Goal: Task Accomplishment & Management: Use online tool/utility

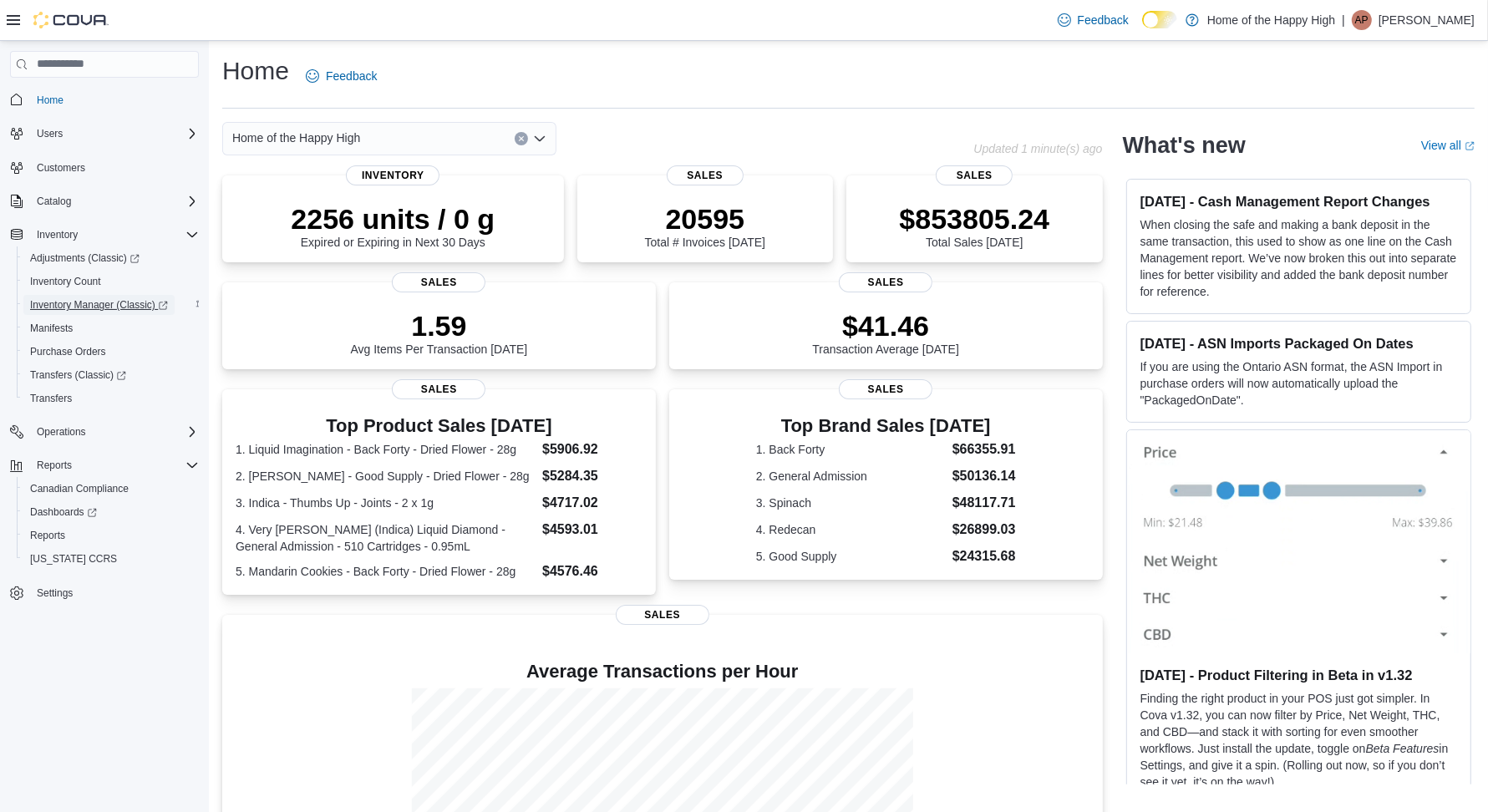
click at [82, 305] on span "Inventory Manager (Classic)" at bounding box center [98, 305] width 137 height 13
click at [42, 468] on span "Reports" at bounding box center [54, 465] width 36 height 13
click at [42, 465] on span "Reports" at bounding box center [54, 465] width 36 height 13
click at [54, 529] on span "Reports" at bounding box center [47, 535] width 36 height 13
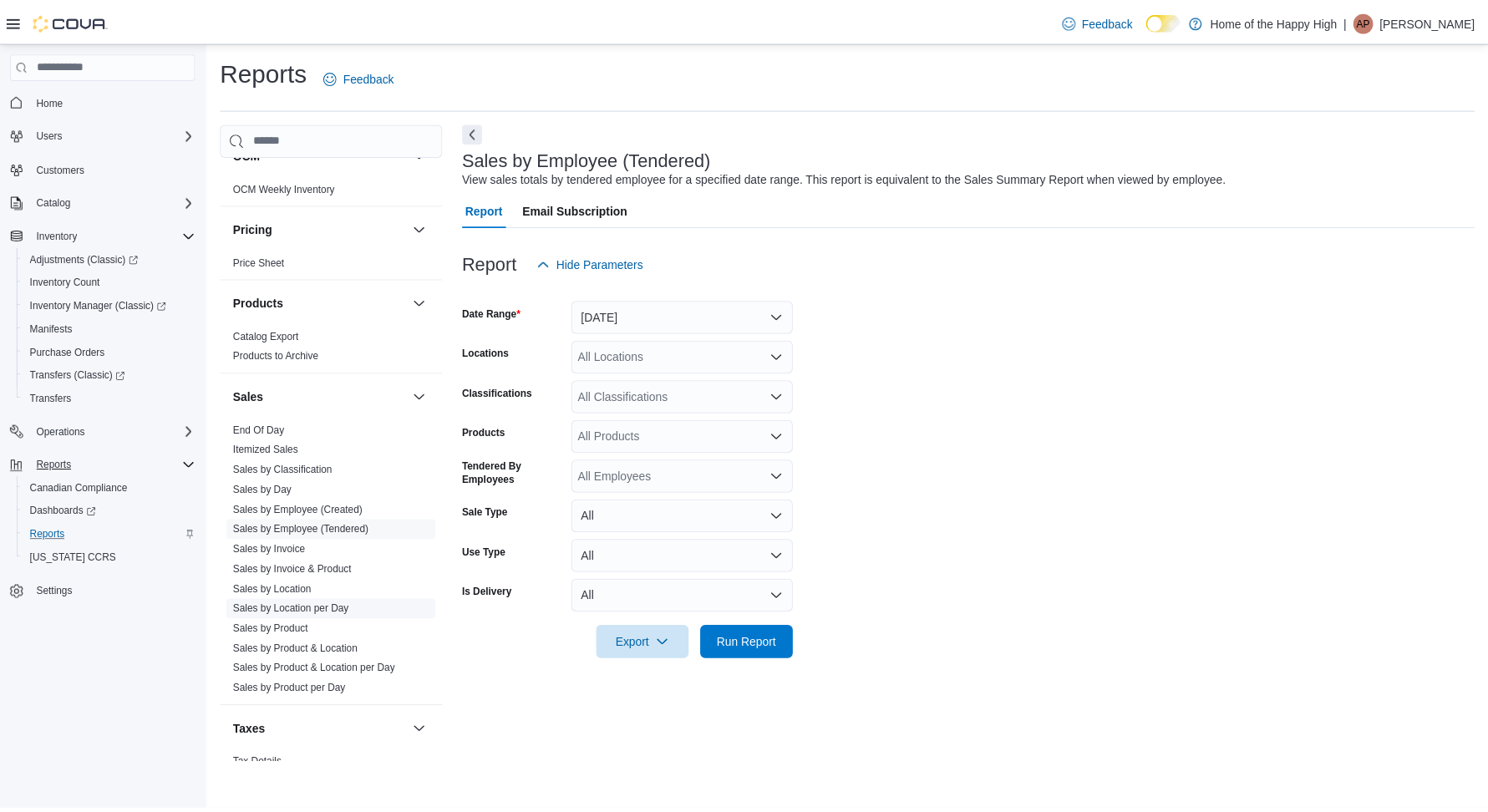
scroll to position [874, 0]
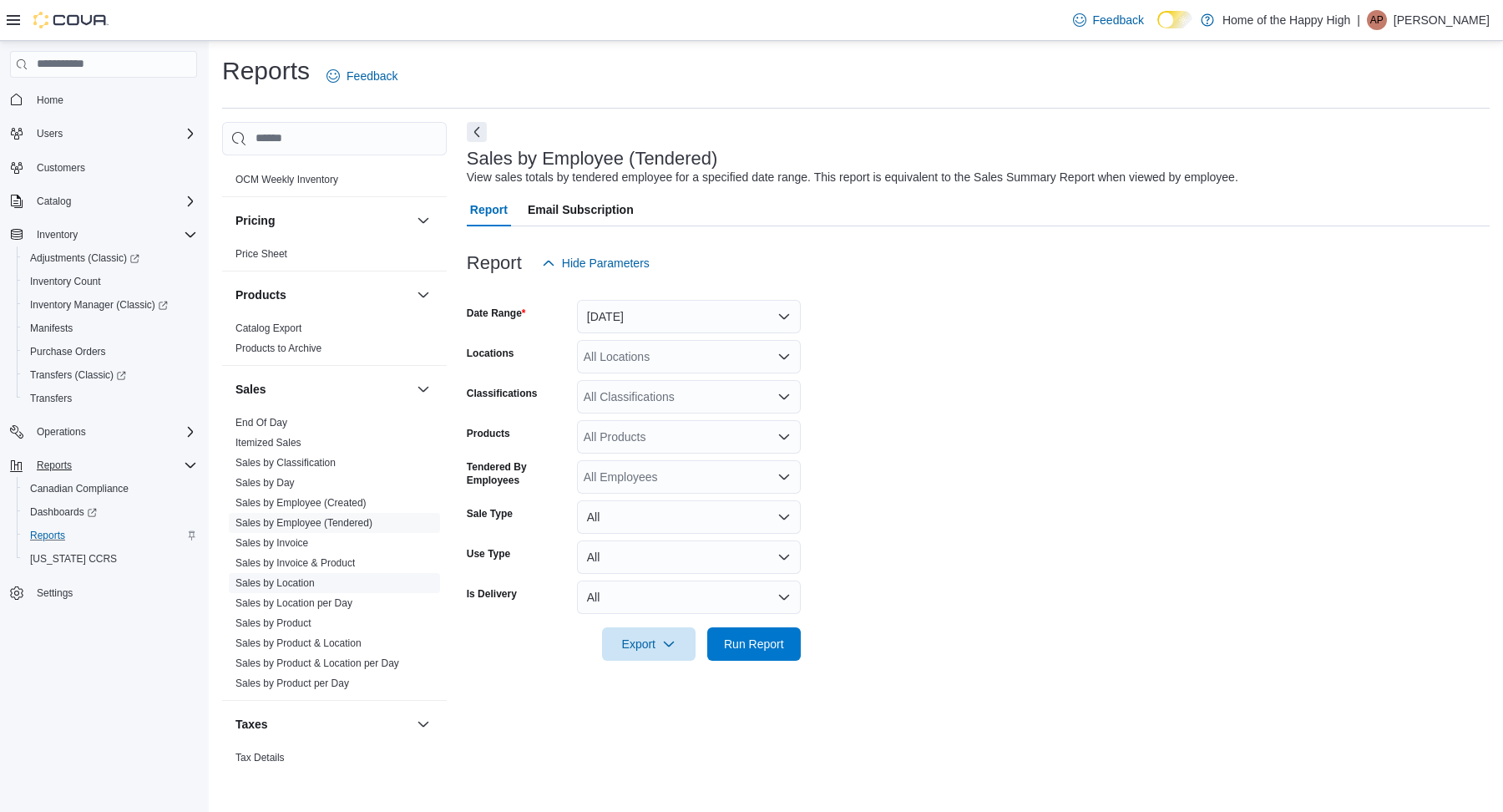
click at [290, 578] on link "Sales by Location" at bounding box center [275, 583] width 80 height 12
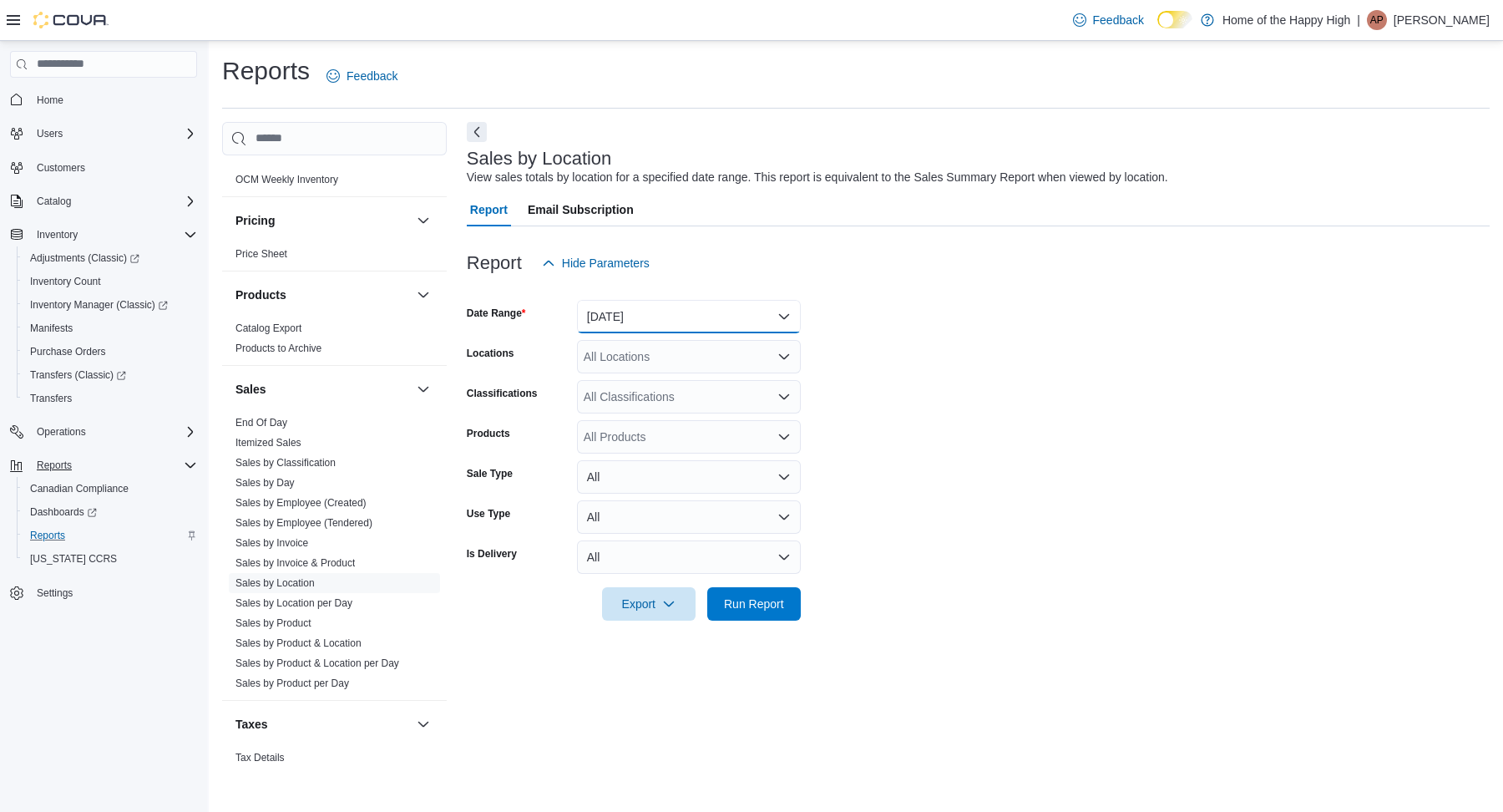
click at [713, 308] on button "Yesterday" at bounding box center [689, 316] width 224 height 34
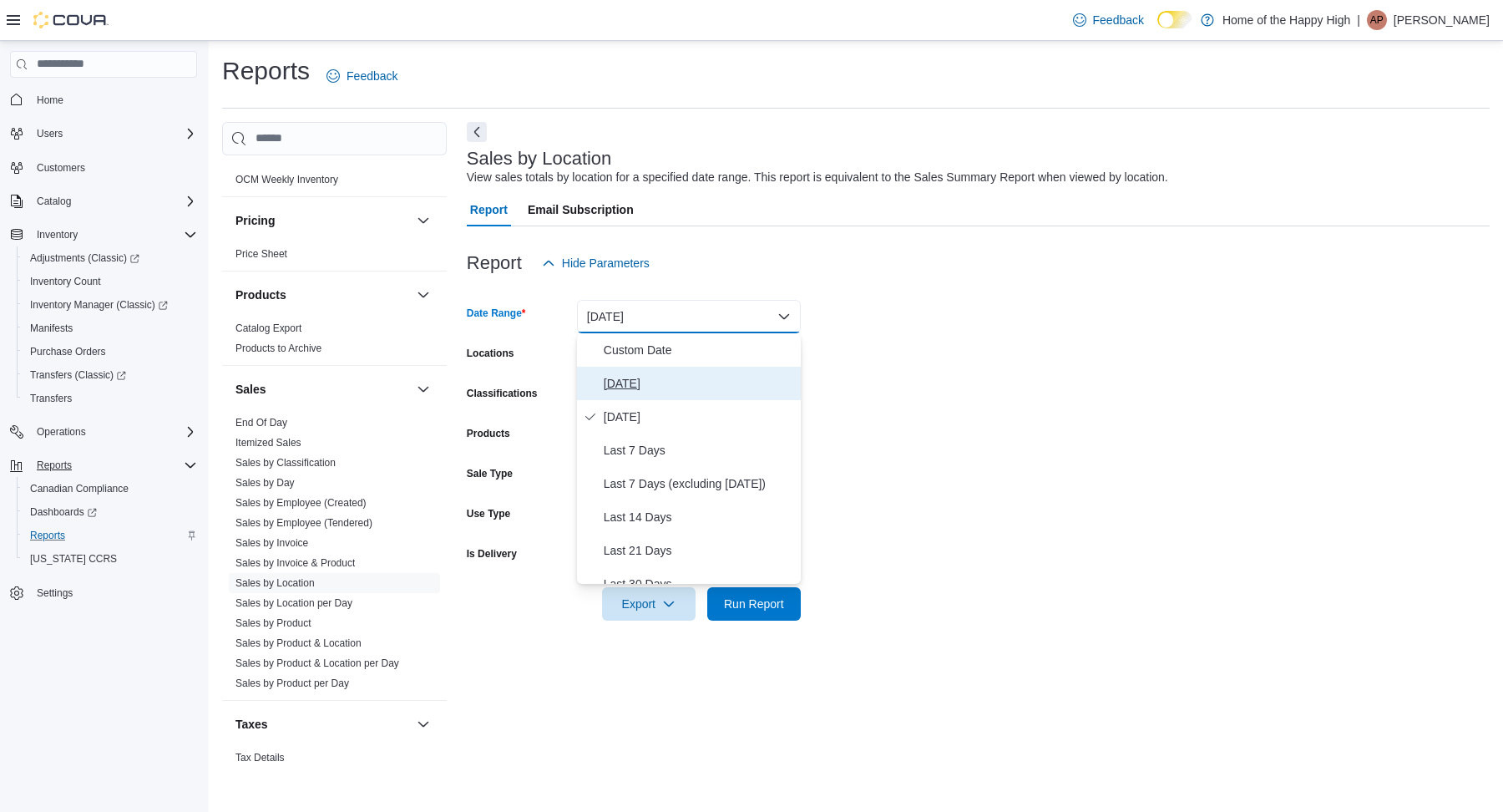
click at [700, 384] on span "Today" at bounding box center [699, 382] width 190 height 20
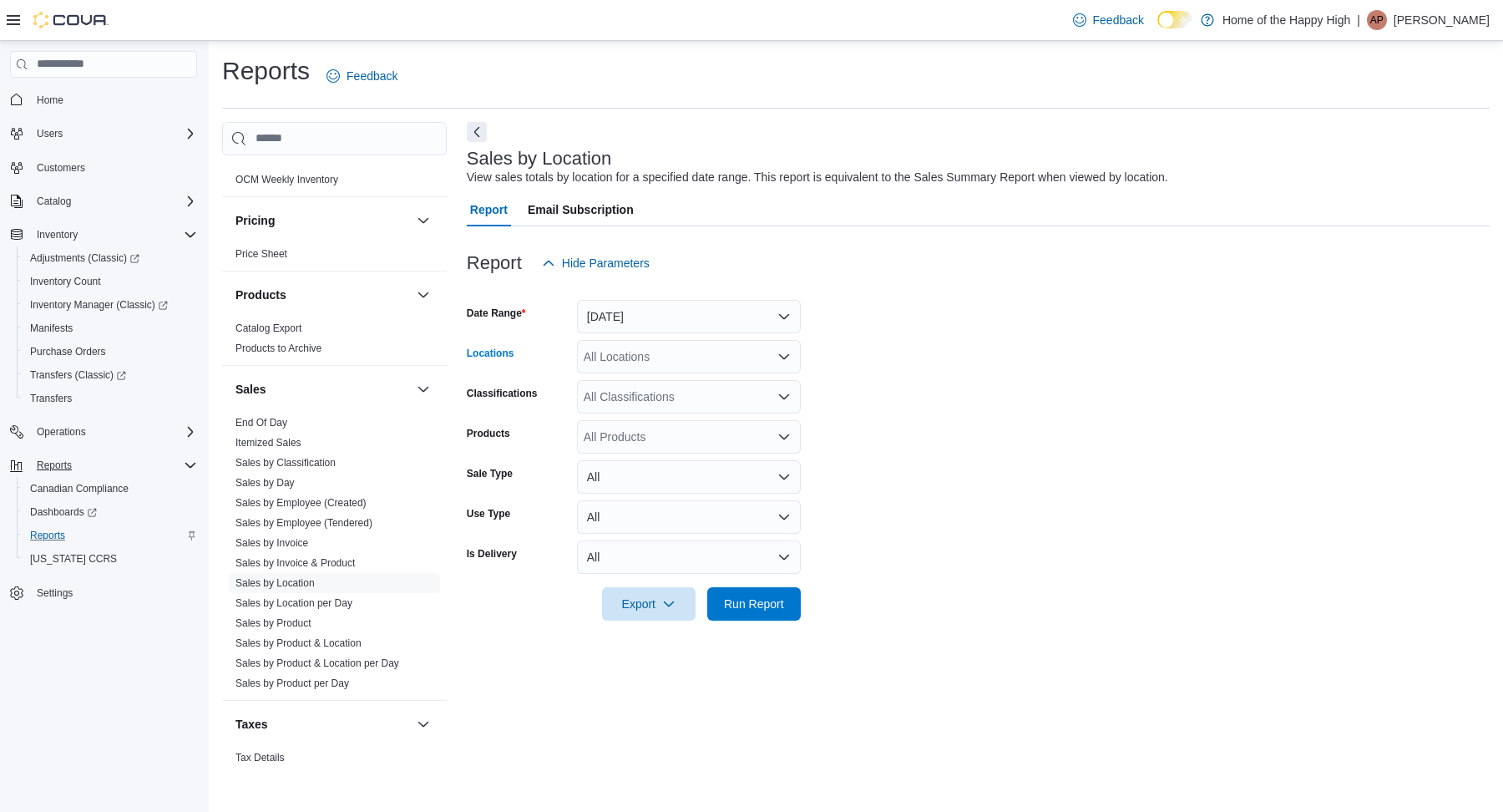
click at [690, 367] on div "All Locations" at bounding box center [689, 357] width 224 height 34
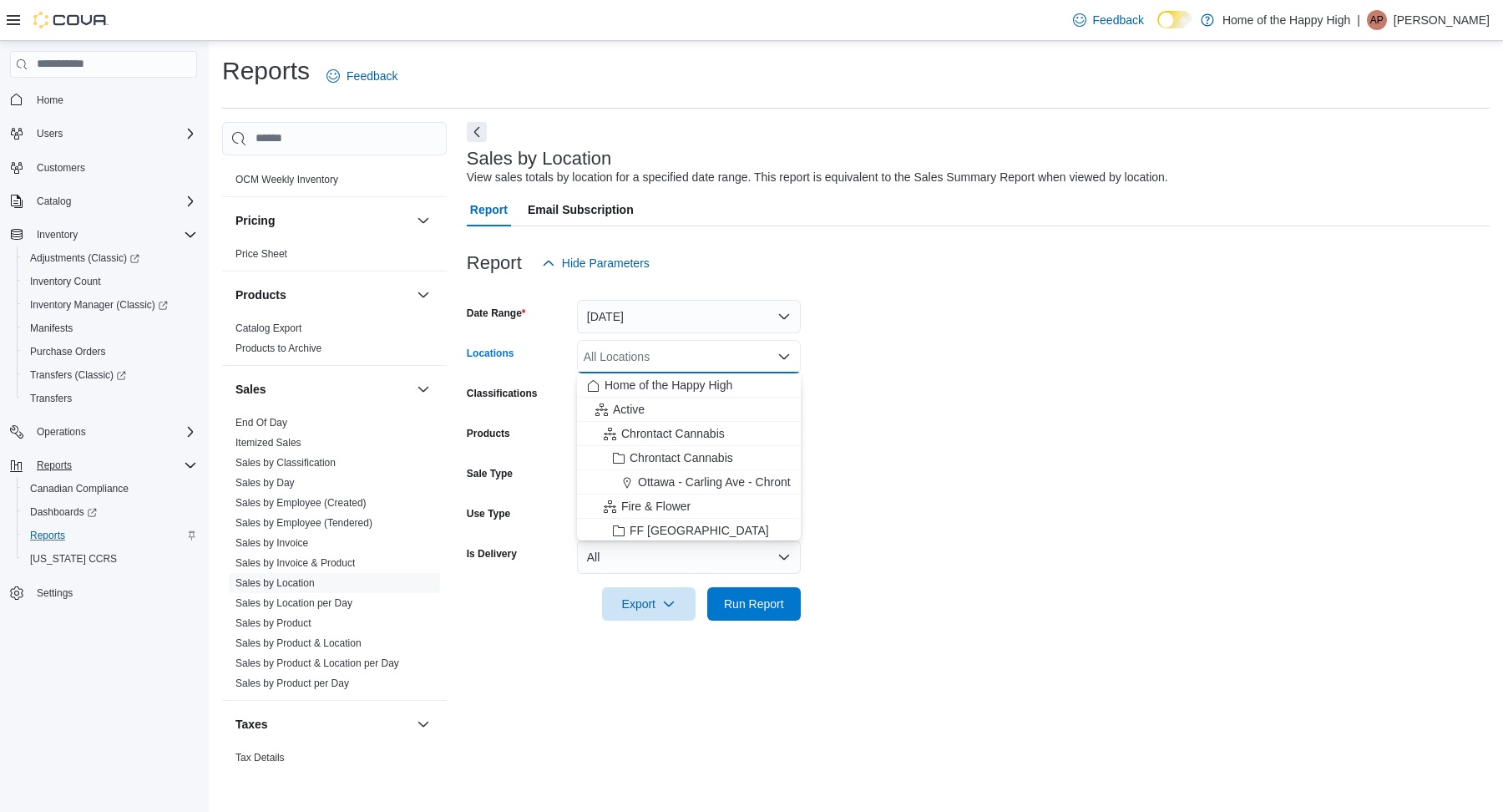
click at [932, 346] on form "Date Range Today Locations All Locations Combo box. Selected. Combo box input. …" at bounding box center [978, 450] width 1023 height 341
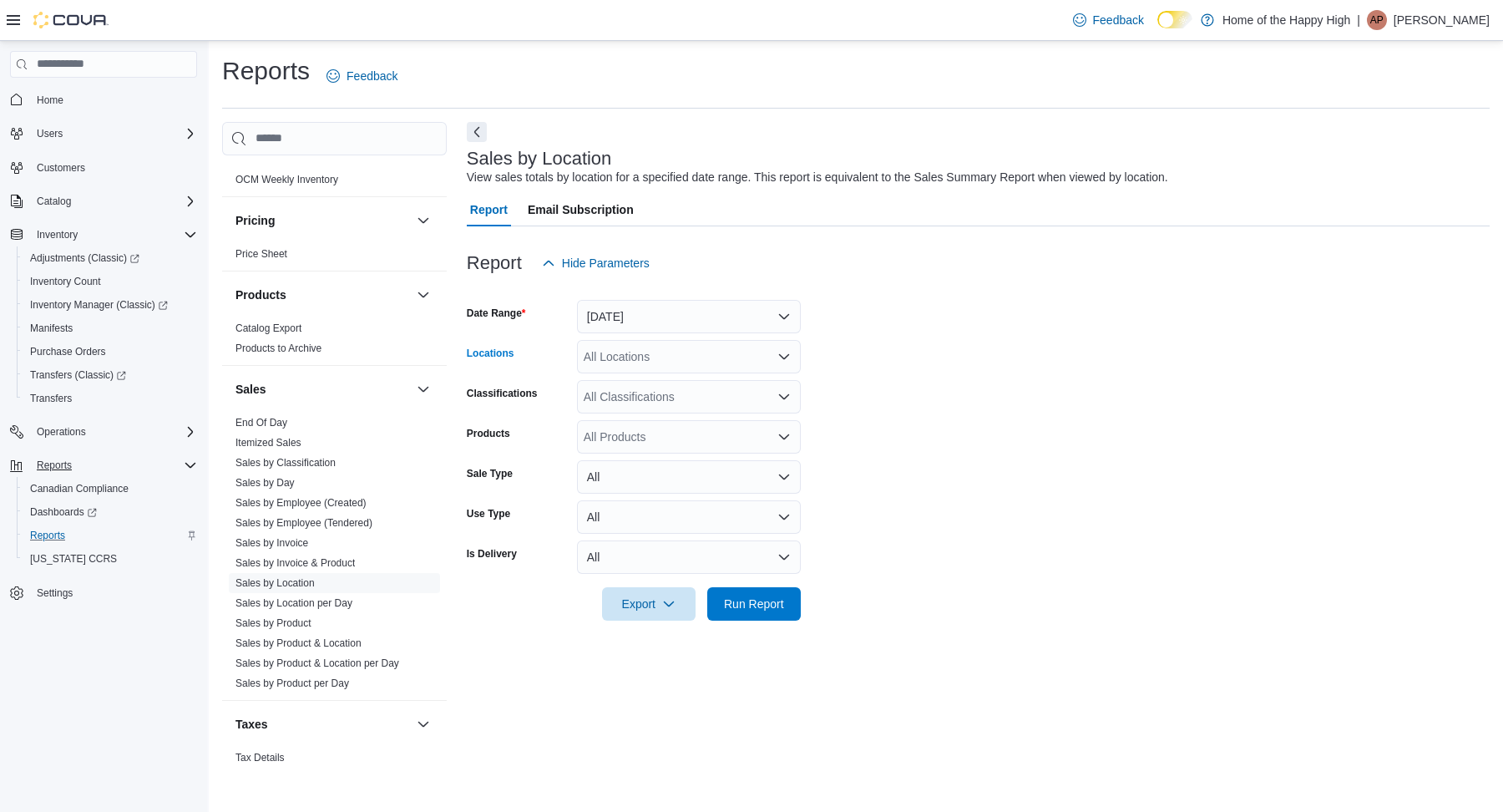
click at [656, 355] on div "All Locations" at bounding box center [689, 357] width 224 height 34
type input "***"
click at [680, 386] on span "Saskatoon - Idylwyld Drive - Fire & Flower" at bounding box center [755, 384] width 218 height 16
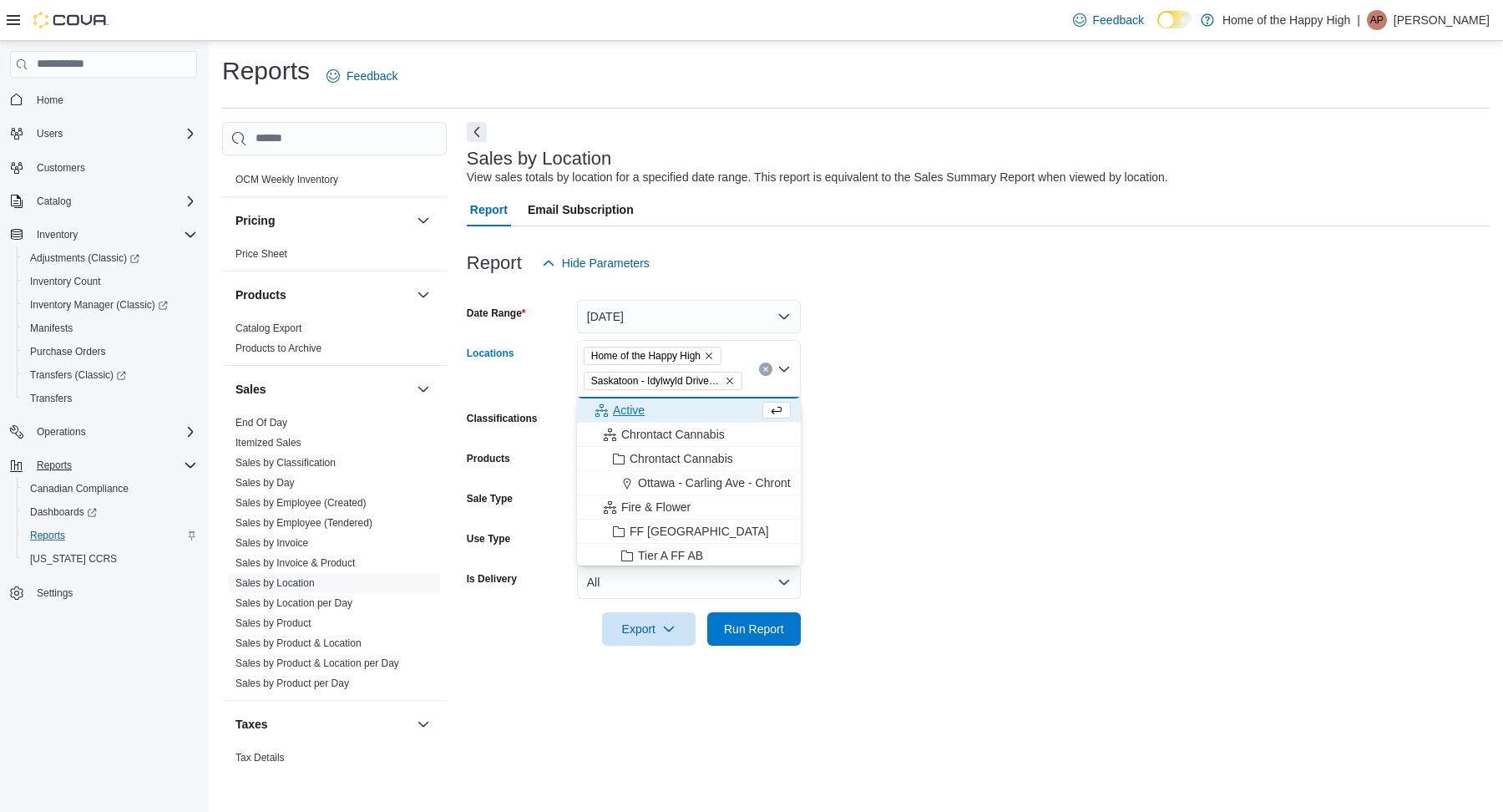
click at [714, 359] on icon "Remove Home of the Happy High from selection in this group" at bounding box center [709, 356] width 10 height 10
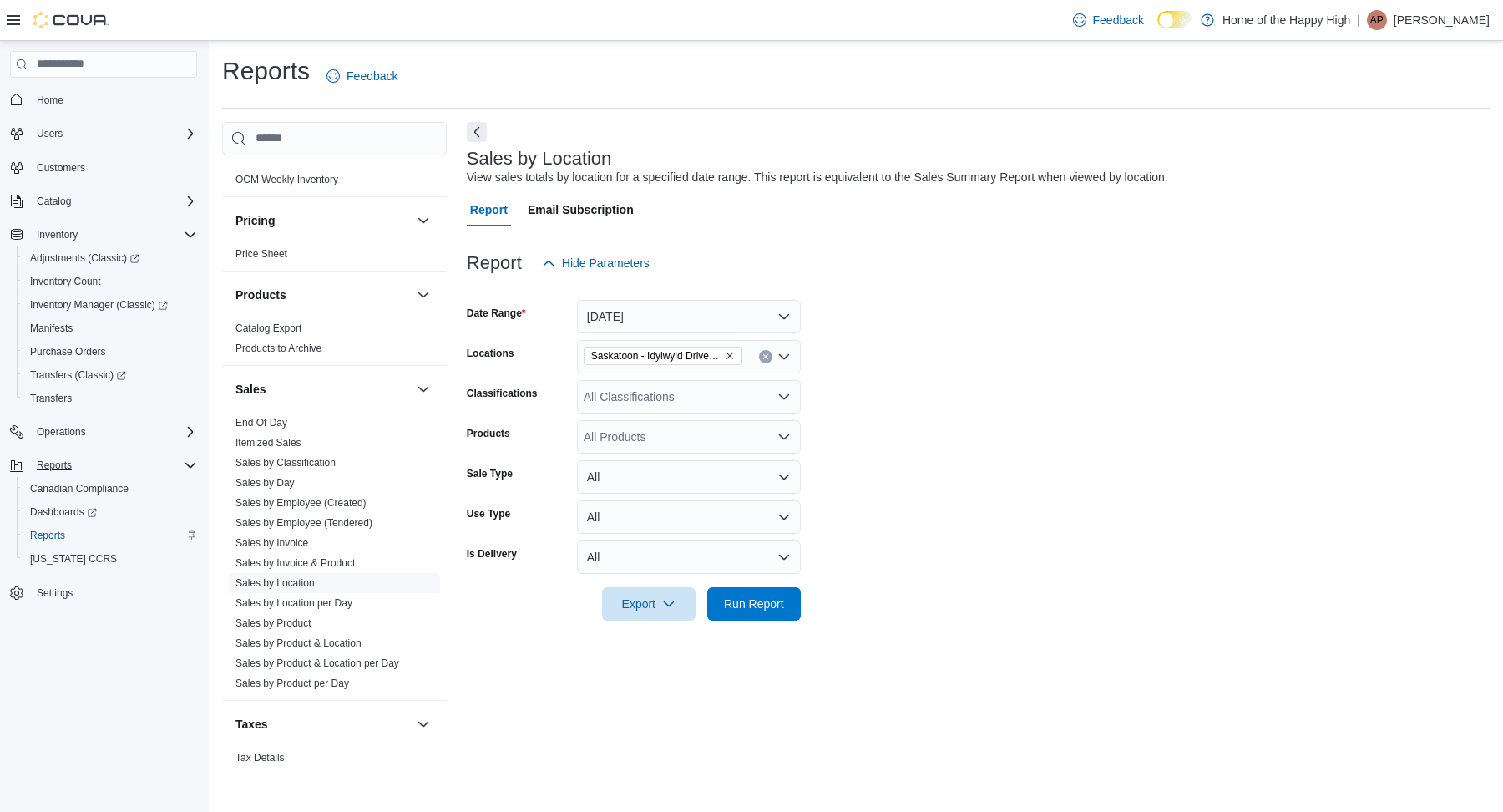
click at [927, 358] on form "Date Range Today Locations Saskatoon - Idylwyld Drive - Fire & Flower Classific…" at bounding box center [978, 450] width 1023 height 341
click at [791, 581] on div at bounding box center [978, 580] width 1023 height 13
click at [781, 597] on span "Run Report" at bounding box center [754, 603] width 61 height 16
